Goal: Task Accomplishment & Management: Use online tool/utility

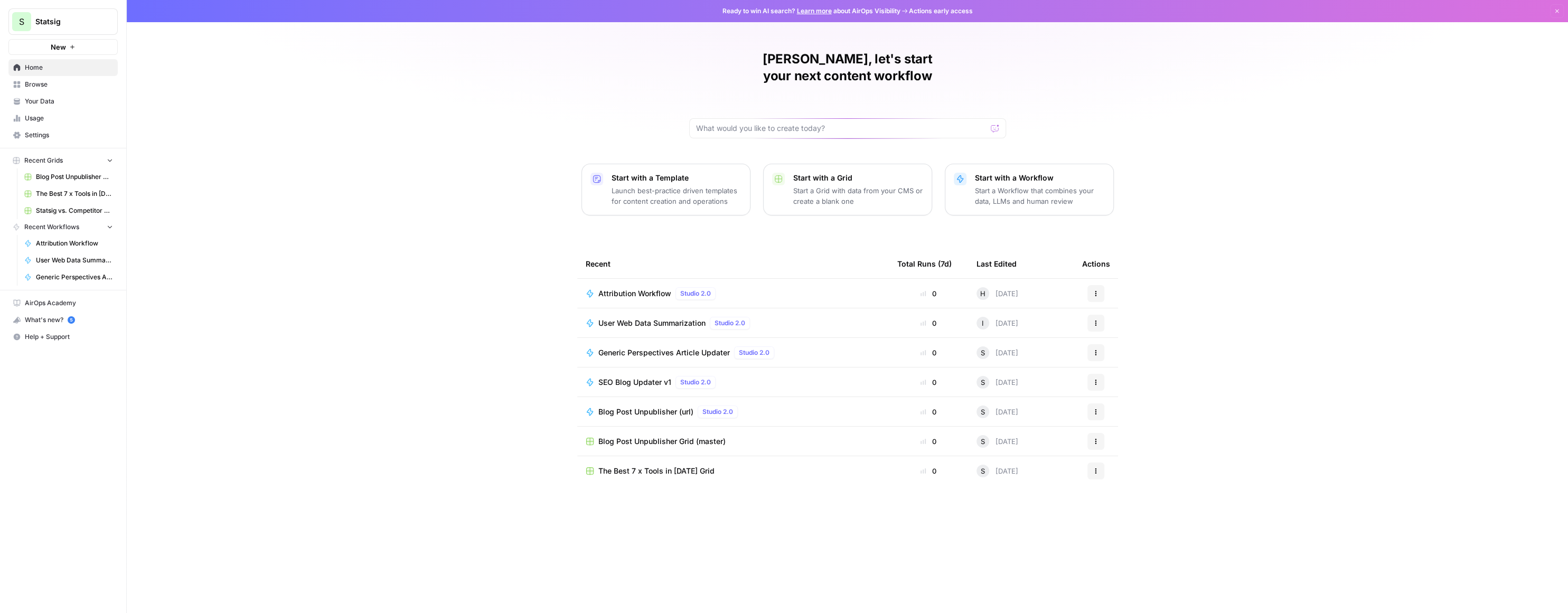
click at [484, 302] on div "Helen, let's start your next content workflow Start with a Template Launch best…" at bounding box center [847, 306] width 1441 height 613
click at [642, 289] on span "Attribution Workflow" at bounding box center [635, 293] width 73 height 10
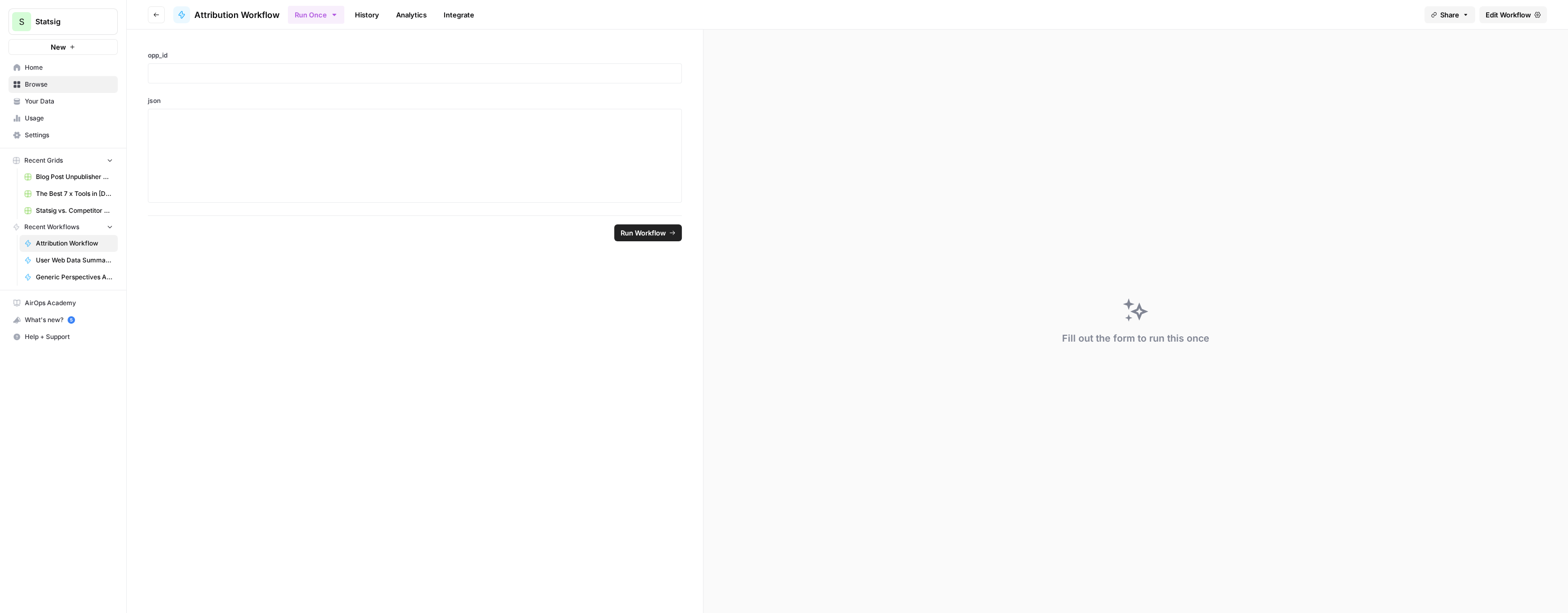
click at [368, 13] on link "History" at bounding box center [367, 15] width 37 height 17
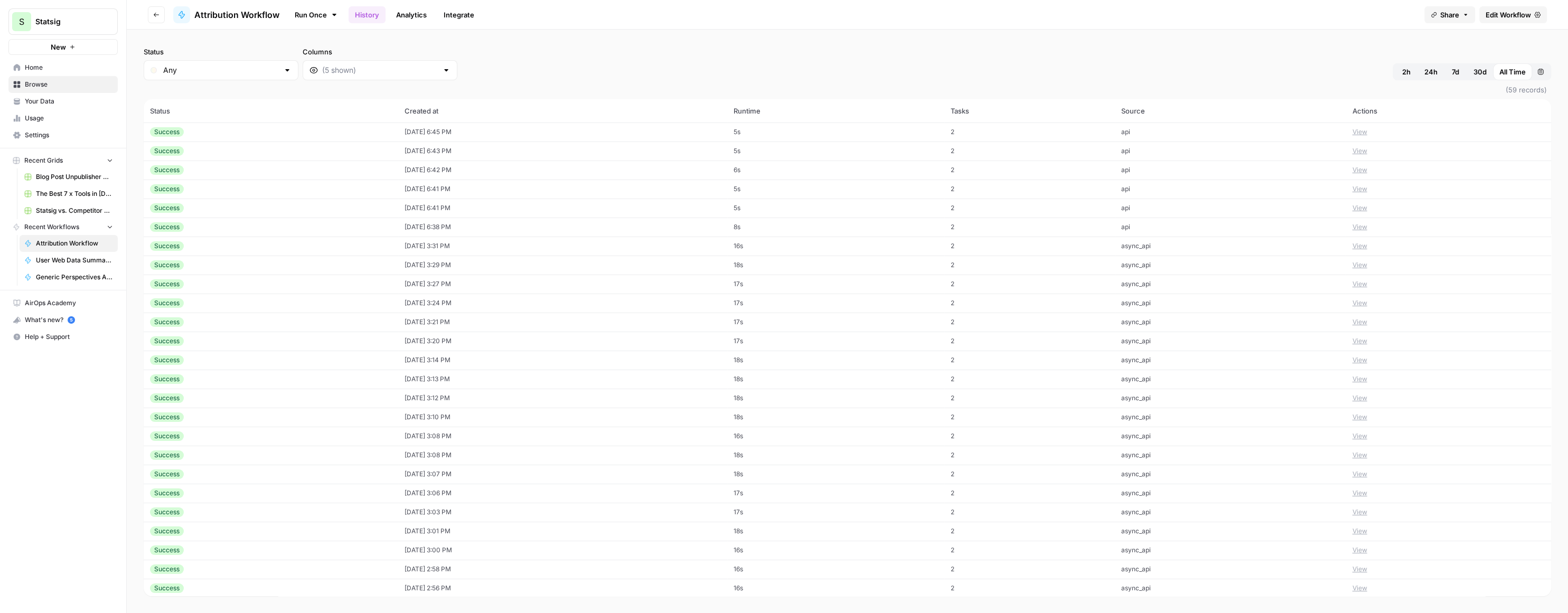
click at [1367, 127] on button "View" at bounding box center [1359, 132] width 15 height 10
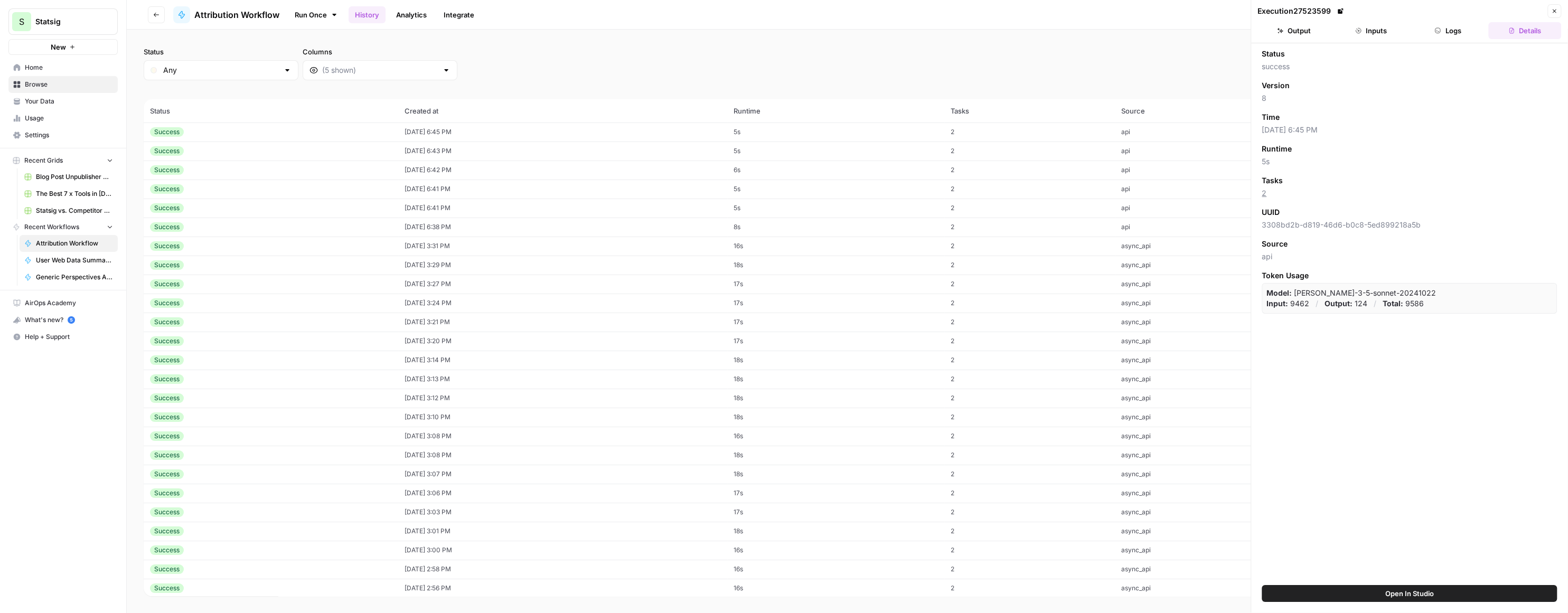
click at [1298, 31] on button "Output" at bounding box center [1294, 30] width 73 height 17
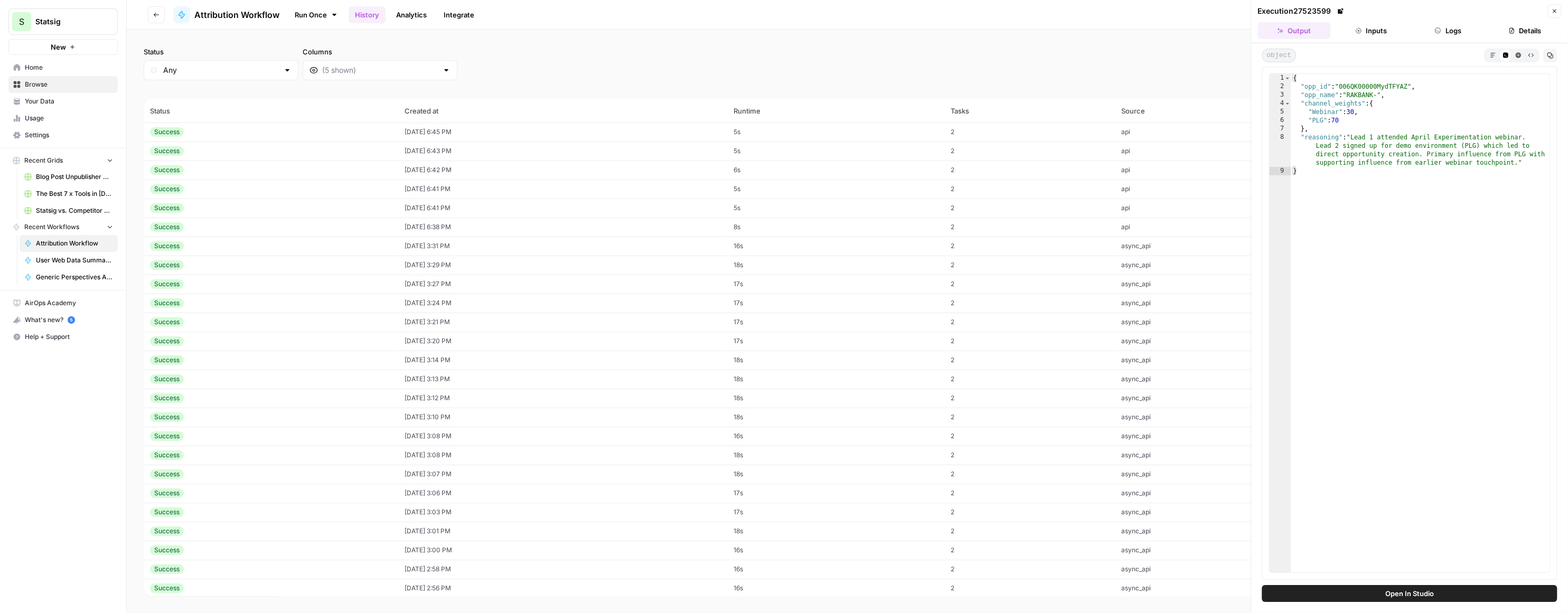
click at [1105, 71] on div "Status Any Columns 2h 24h 7d 30d All Time Custom range" at bounding box center [847, 63] width 1407 height 34
click at [159, 13] on button "Go back" at bounding box center [156, 15] width 17 height 17
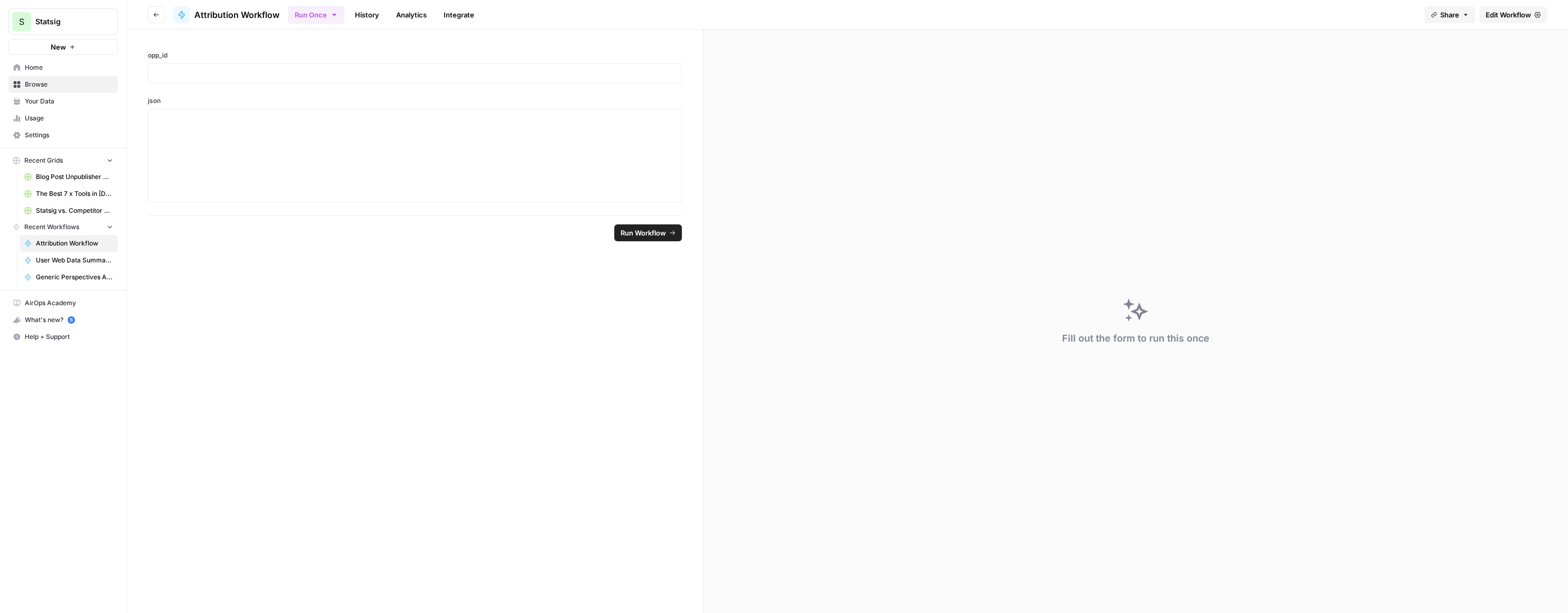
click at [1524, 12] on span "Edit Workflow" at bounding box center [1508, 15] width 46 height 10
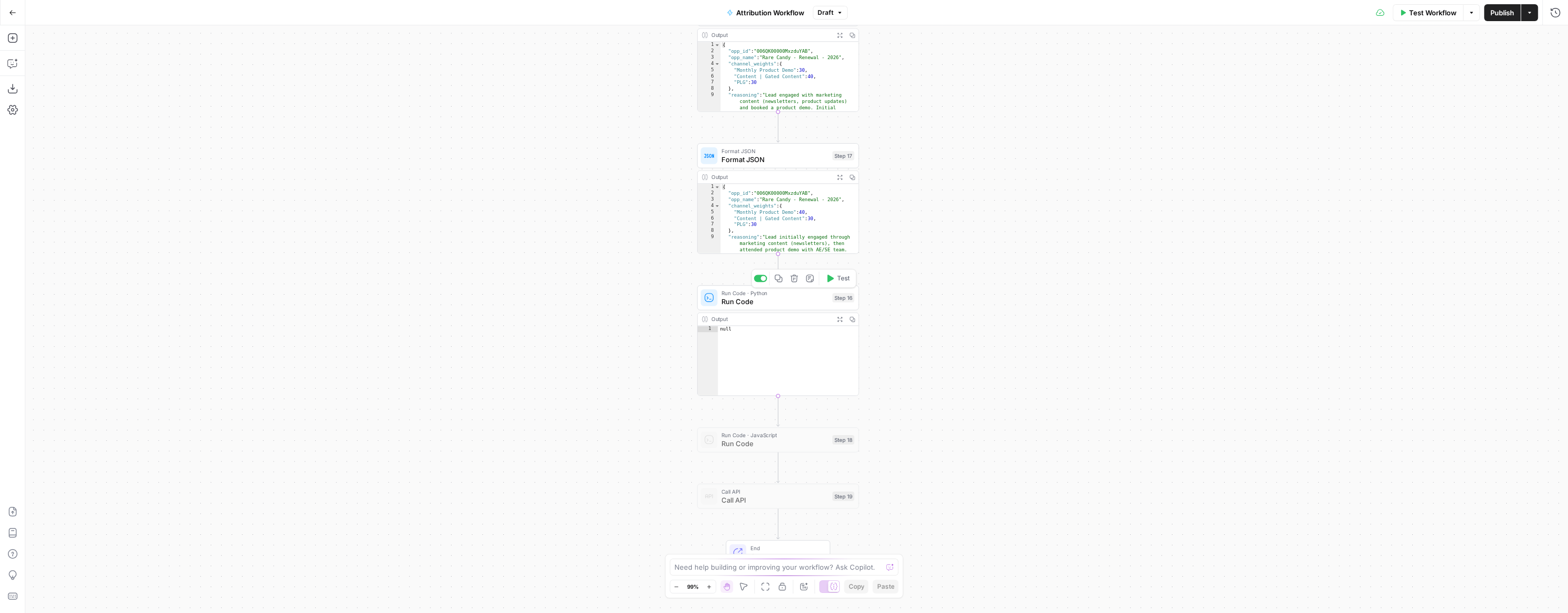
click at [782, 297] on span "Run Code" at bounding box center [774, 301] width 107 height 10
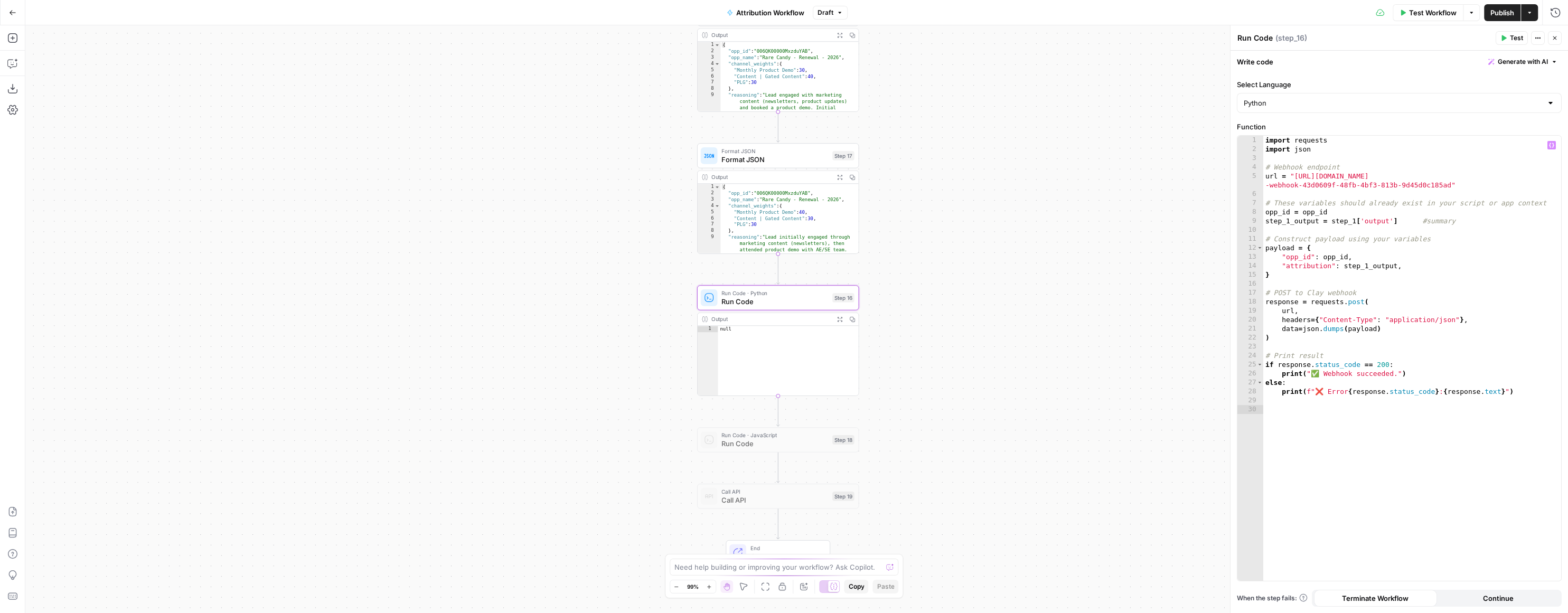
type textarea "**********"
click at [1354, 180] on div "import requests import json # Webhook endpoint url = "https://api.clay.com/v3/s…" at bounding box center [1412, 367] width 298 height 463
click at [1354, 232] on div "import requests import json # Webhook endpoint url = "https://api.clay.com/v3/s…" at bounding box center [1412, 367] width 298 height 463
click at [1143, 124] on div "Workflow Set Inputs Inputs LLM · Claude 3.5 Sonnet Prompt LLM Step 1 Output Exp…" at bounding box center [797, 320] width 1542 height 588
click at [1418, 370] on div "import requests import json # Webhook endpoint url = "https://api.clay.com/v3/s…" at bounding box center [1412, 367] width 298 height 463
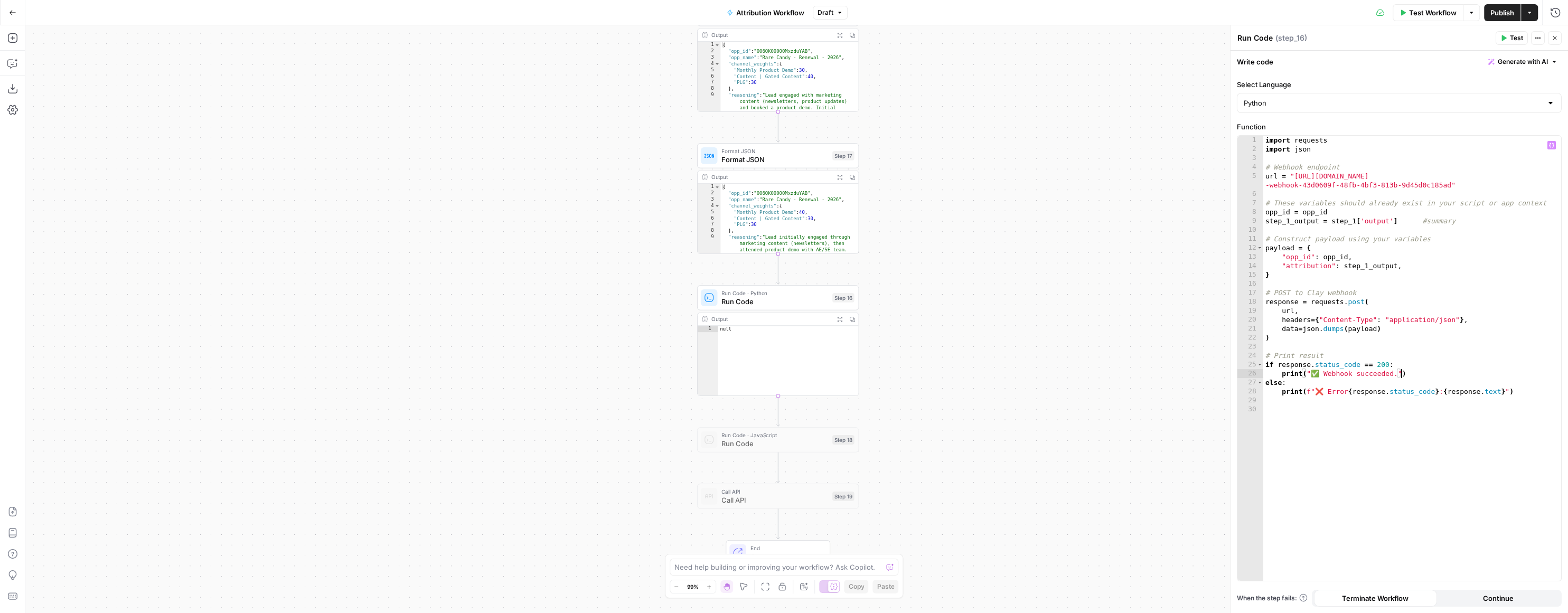
click at [1295, 372] on div "import requests import json # Webhook endpoint url = "https://api.clay.com/v3/s…" at bounding box center [1412, 367] width 298 height 463
click at [1266, 374] on div "import requests import json # Webhook endpoint url = "https://api.clay.com/v3/s…" at bounding box center [1412, 367] width 298 height 463
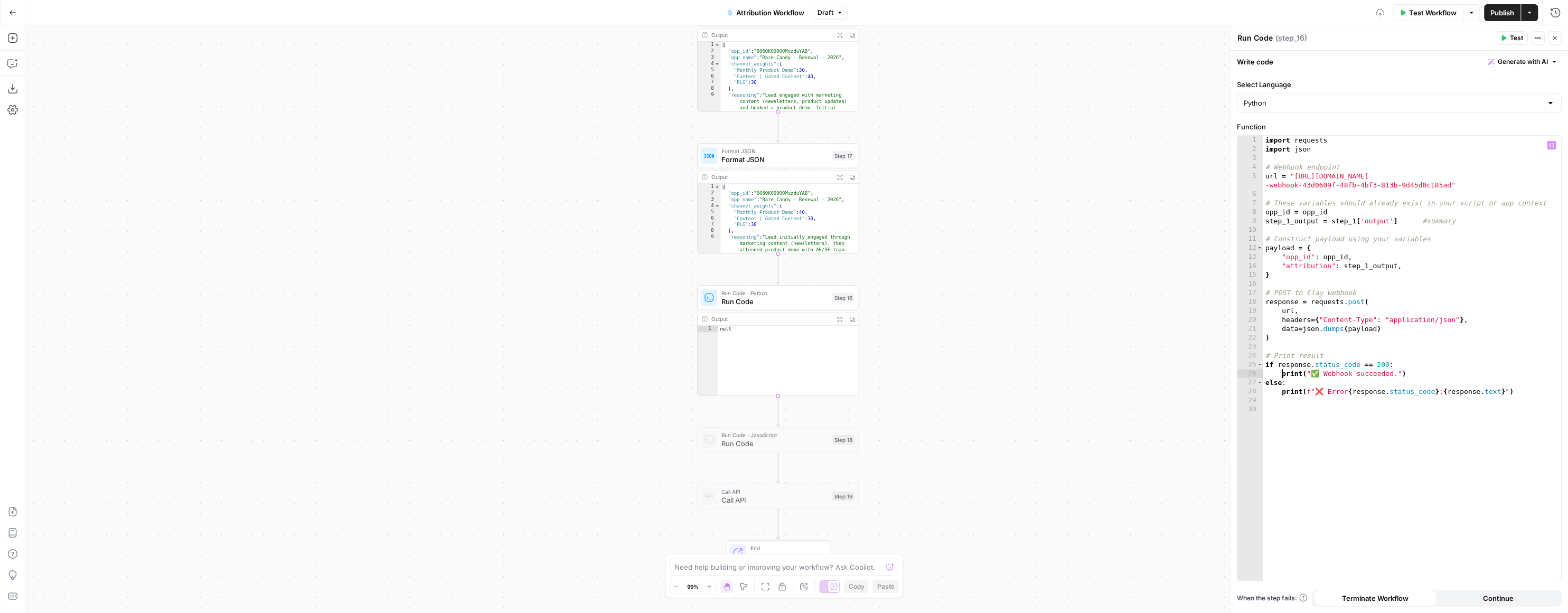
click at [1419, 374] on div "import requests import json # Webhook endpoint url = "https://api.clay.com/v3/s…" at bounding box center [1412, 367] width 298 height 463
click at [1407, 372] on div "import requests import json # Webhook endpoint url = "https://api.clay.com/v3/s…" at bounding box center [1412, 367] width 298 height 463
click at [1309, 373] on div "import requests import json # Webhook endpoint url = "https://api.clay.com/v3/s…" at bounding box center [1412, 367] width 298 height 463
click at [1432, 374] on div "import requests import json # Webhook endpoint url = "https://api.clay.com/v3/s…" at bounding box center [1412, 367] width 298 height 463
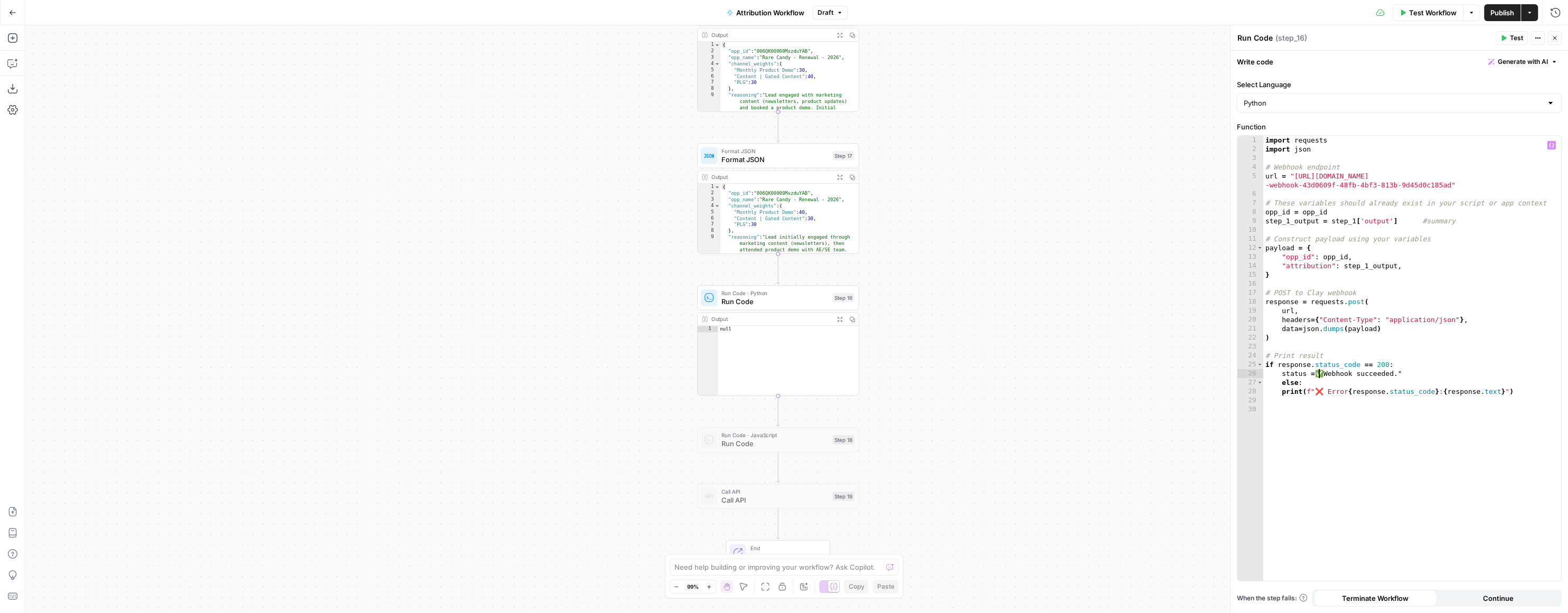
scroll to position [0, 5]
click at [1440, 372] on div "import requests import json # Webhook endpoint url = "https://api.clay.com/v3/s…" at bounding box center [1412, 367] width 298 height 463
type textarea "**********"
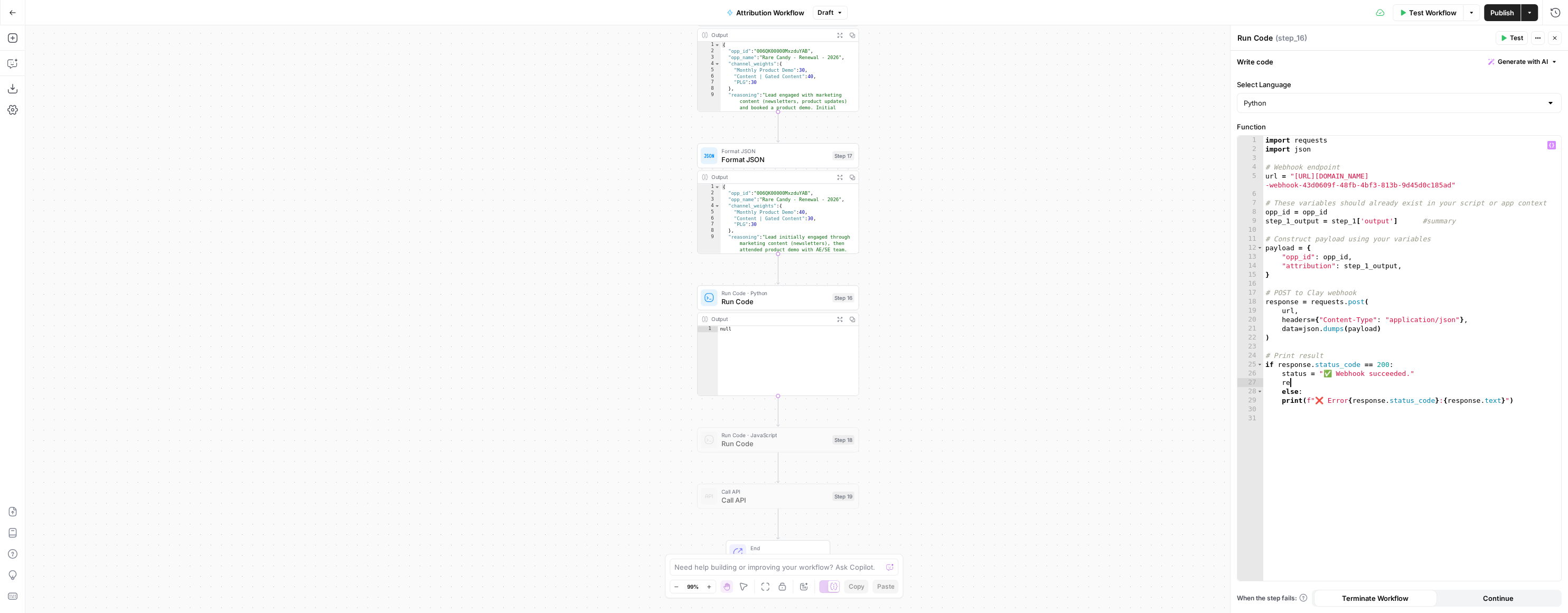
type textarea "*"
type textarea "**********"
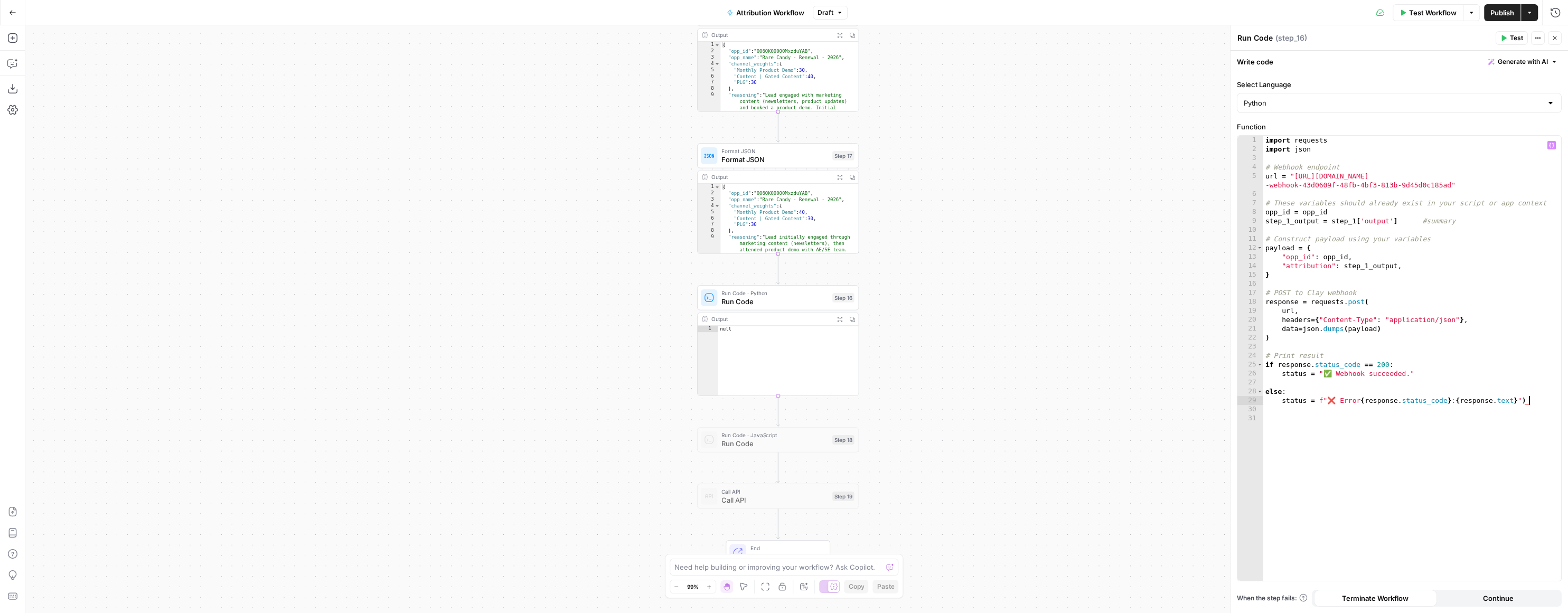
type textarea "**********"
click at [1410, 179] on div "import requests import json # Webhook endpoint url = "https://api.clay.com/v3/s…" at bounding box center [1412, 367] width 298 height 463
type textarea "**********"
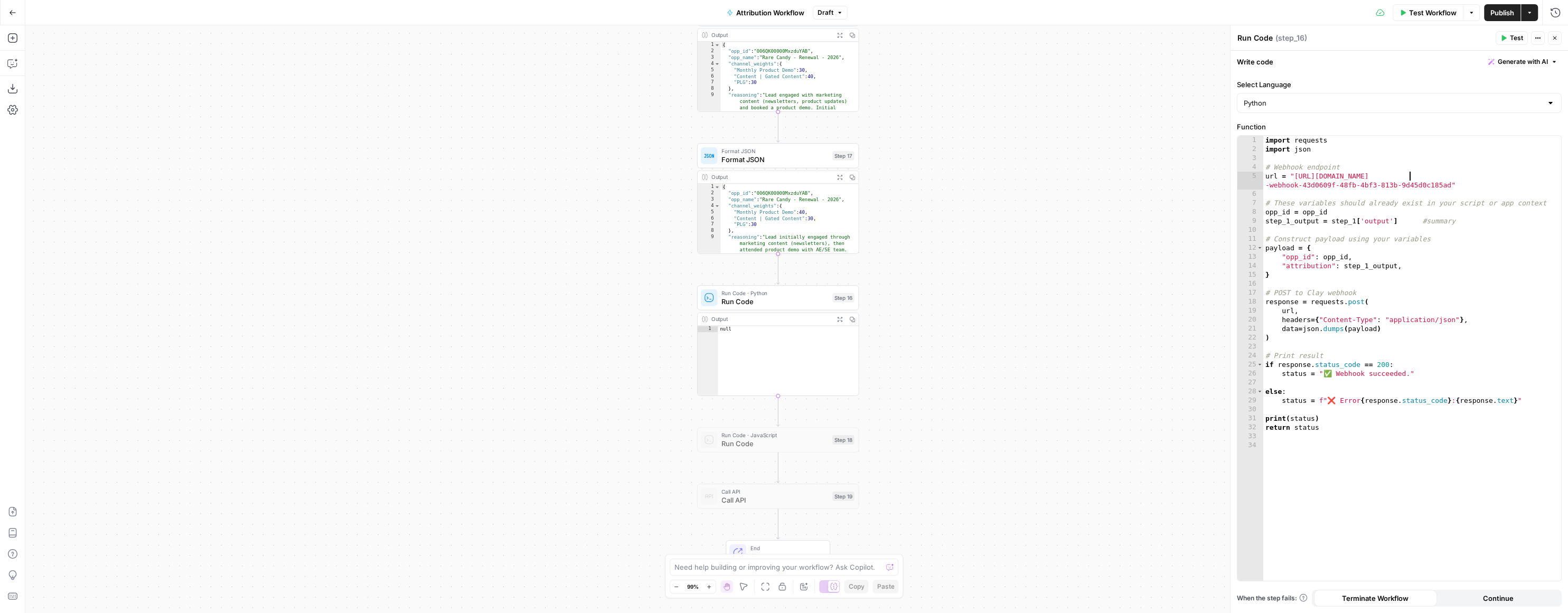
click at [1507, 35] on icon "button" at bounding box center [1503, 38] width 6 height 6
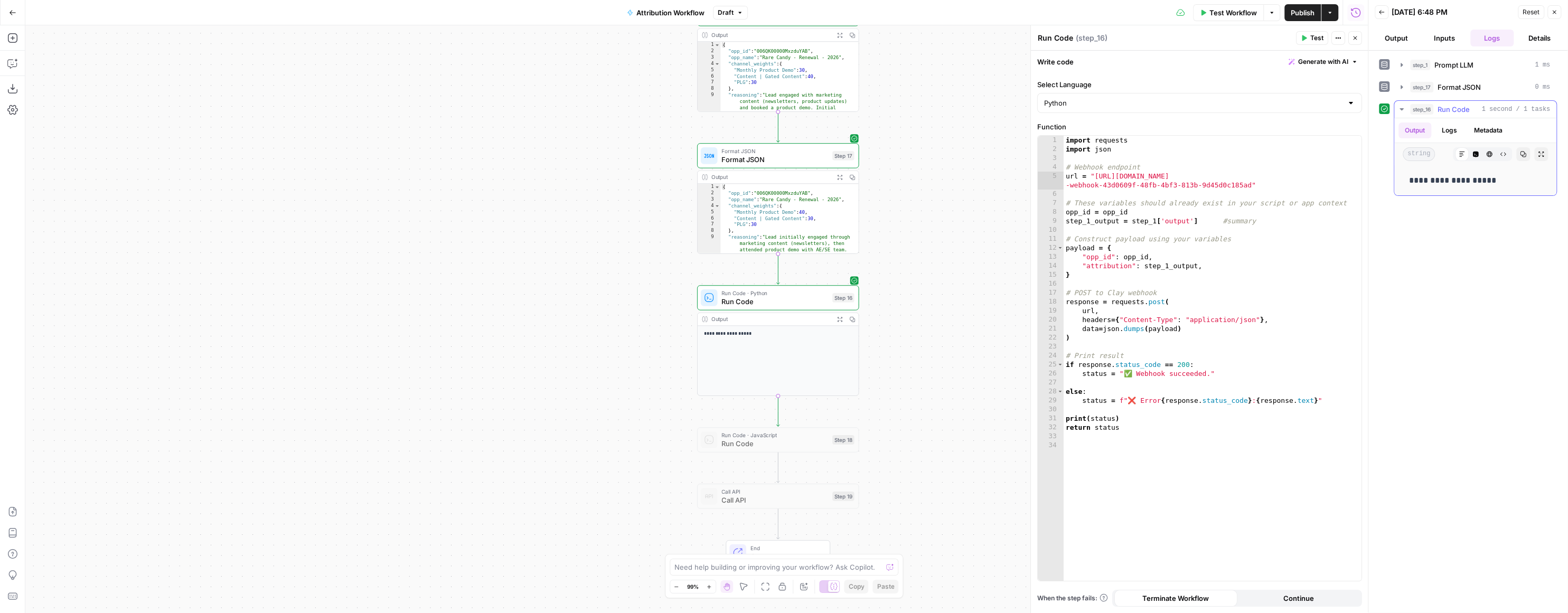
click at [1454, 132] on button "Logs" at bounding box center [1449, 130] width 28 height 16
click at [1484, 217] on div "step_1 Prompt LLM 1 ms step_17 Format JSON 0 ms step_16 Run Code 1 second / 1 t…" at bounding box center [1468, 332] width 178 height 552
